Goal: Information Seeking & Learning: Learn about a topic

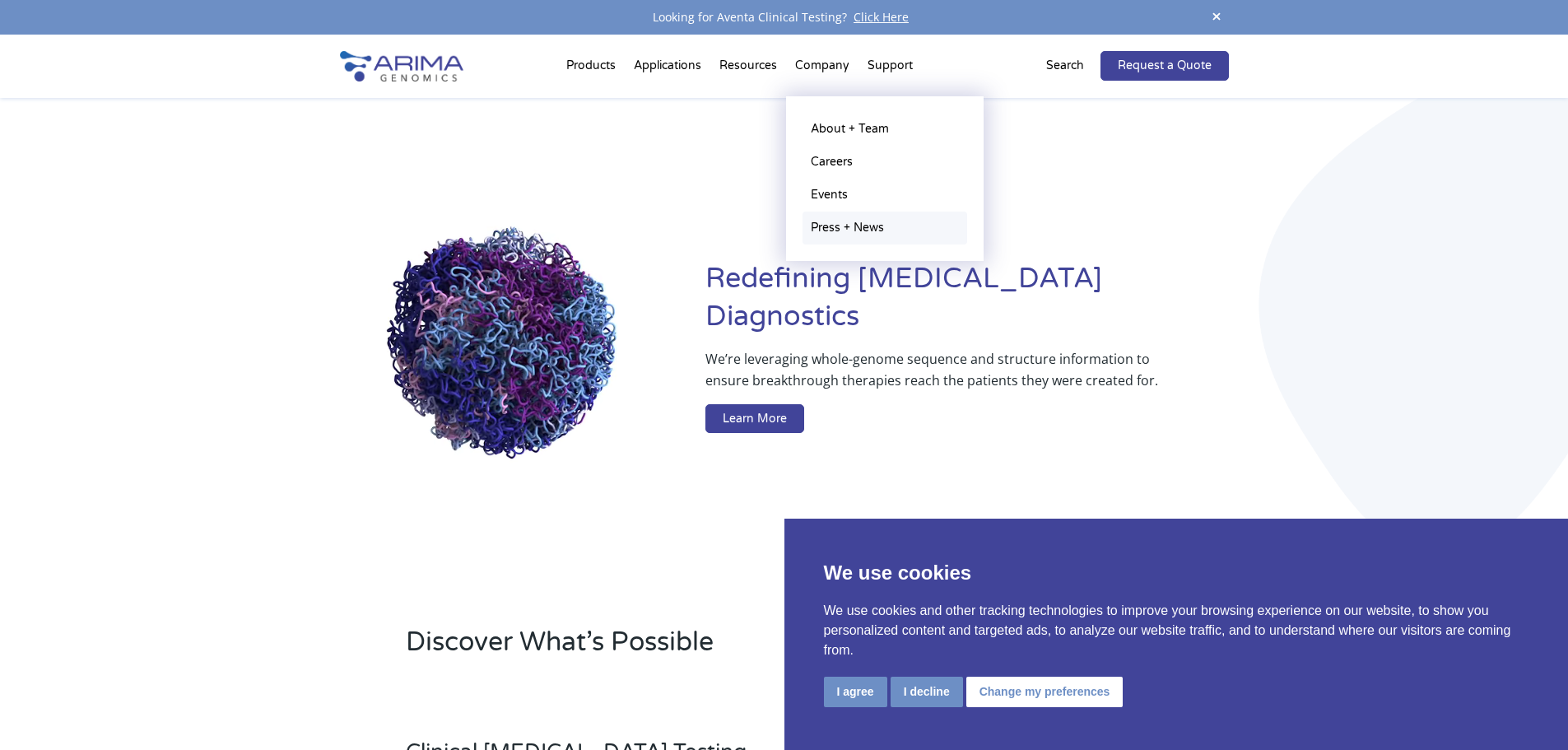
click at [832, 234] on link "Press + News" at bounding box center [884, 227] width 164 height 32
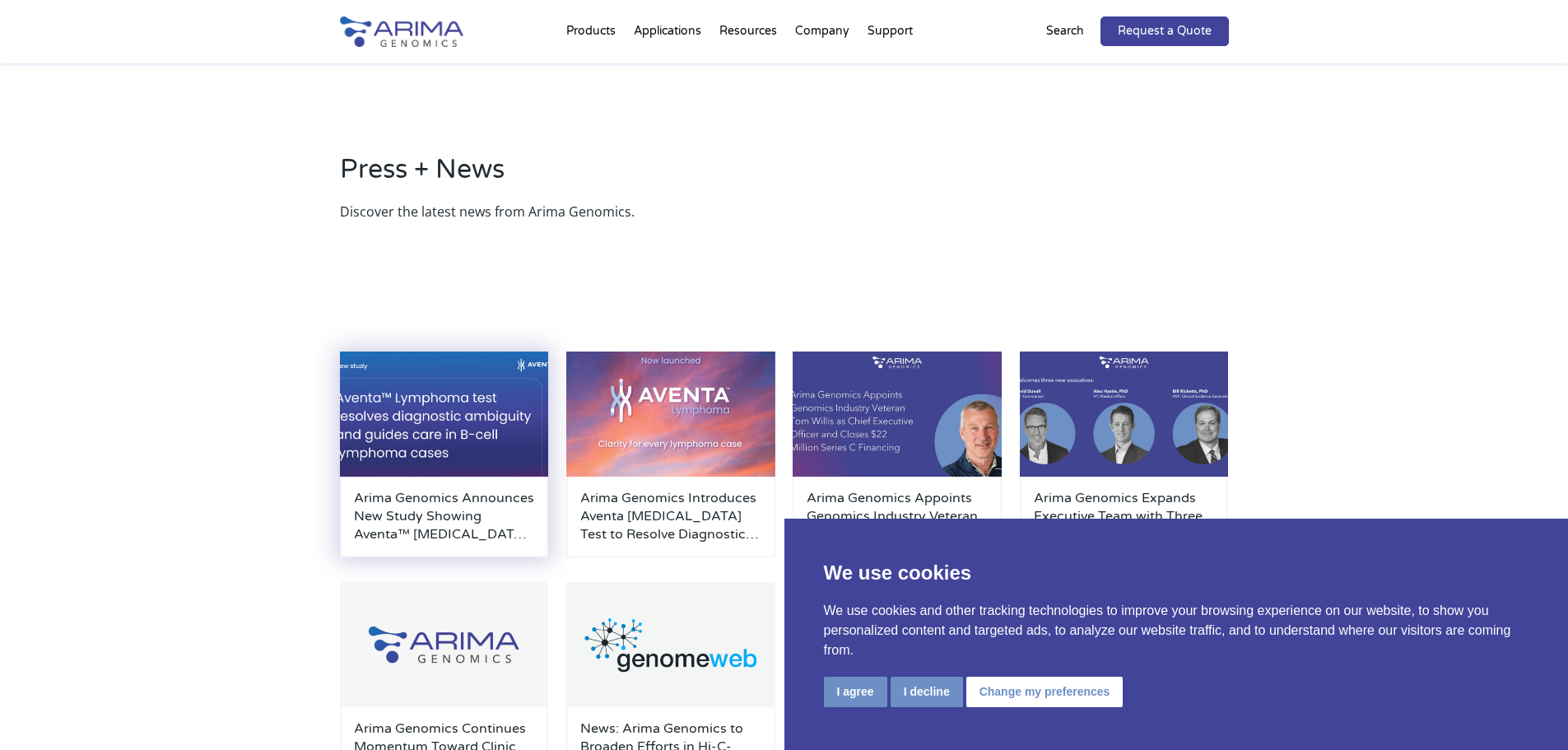
click at [444, 538] on h3 "Arima Genomics Announces New Study Showing Aventa™ Lymphoma Test Resolves Diagn…" at bounding box center [444, 516] width 181 height 55
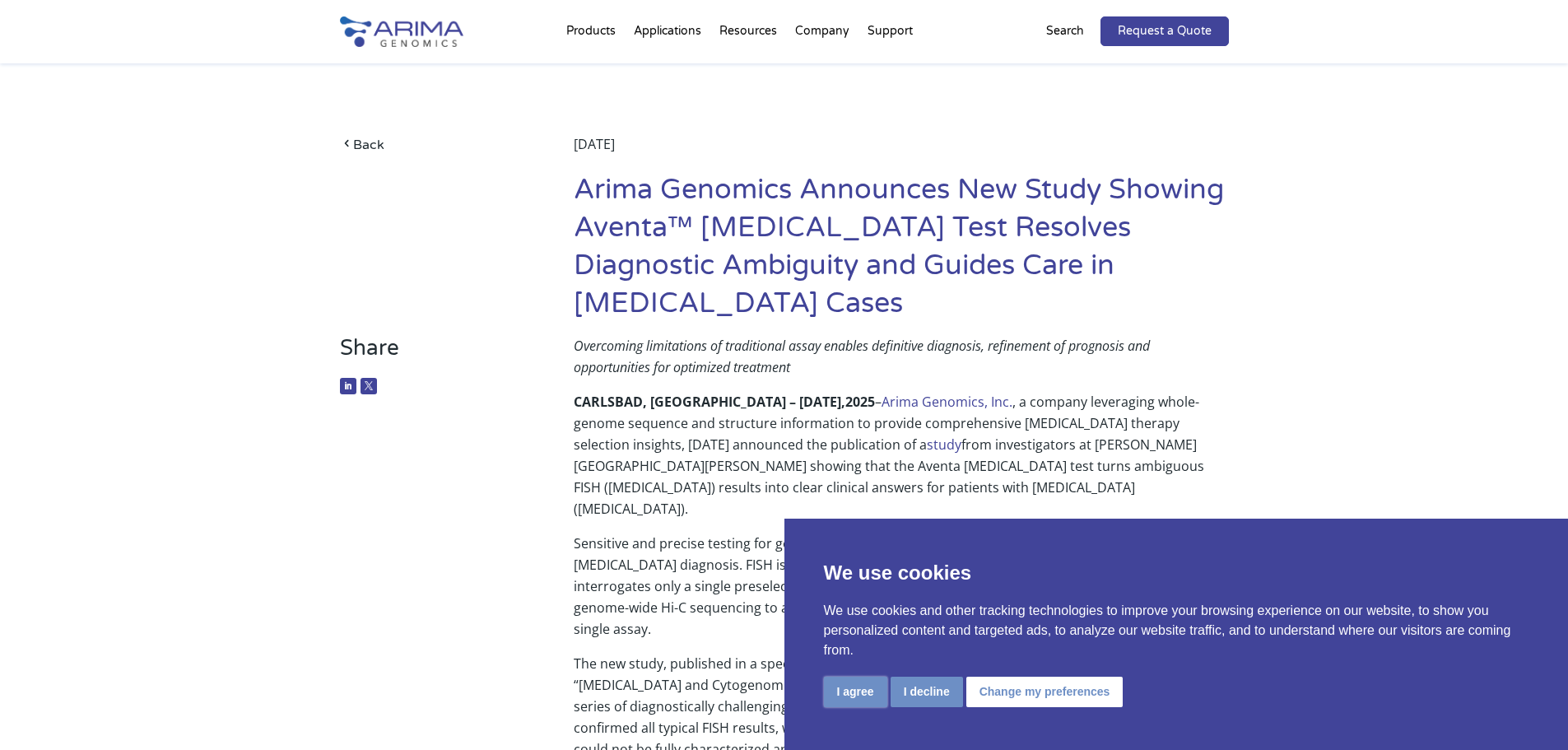
click at [850, 690] on button "I agree" at bounding box center [856, 692] width 63 height 31
